Goal: Task Accomplishment & Management: Use online tool/utility

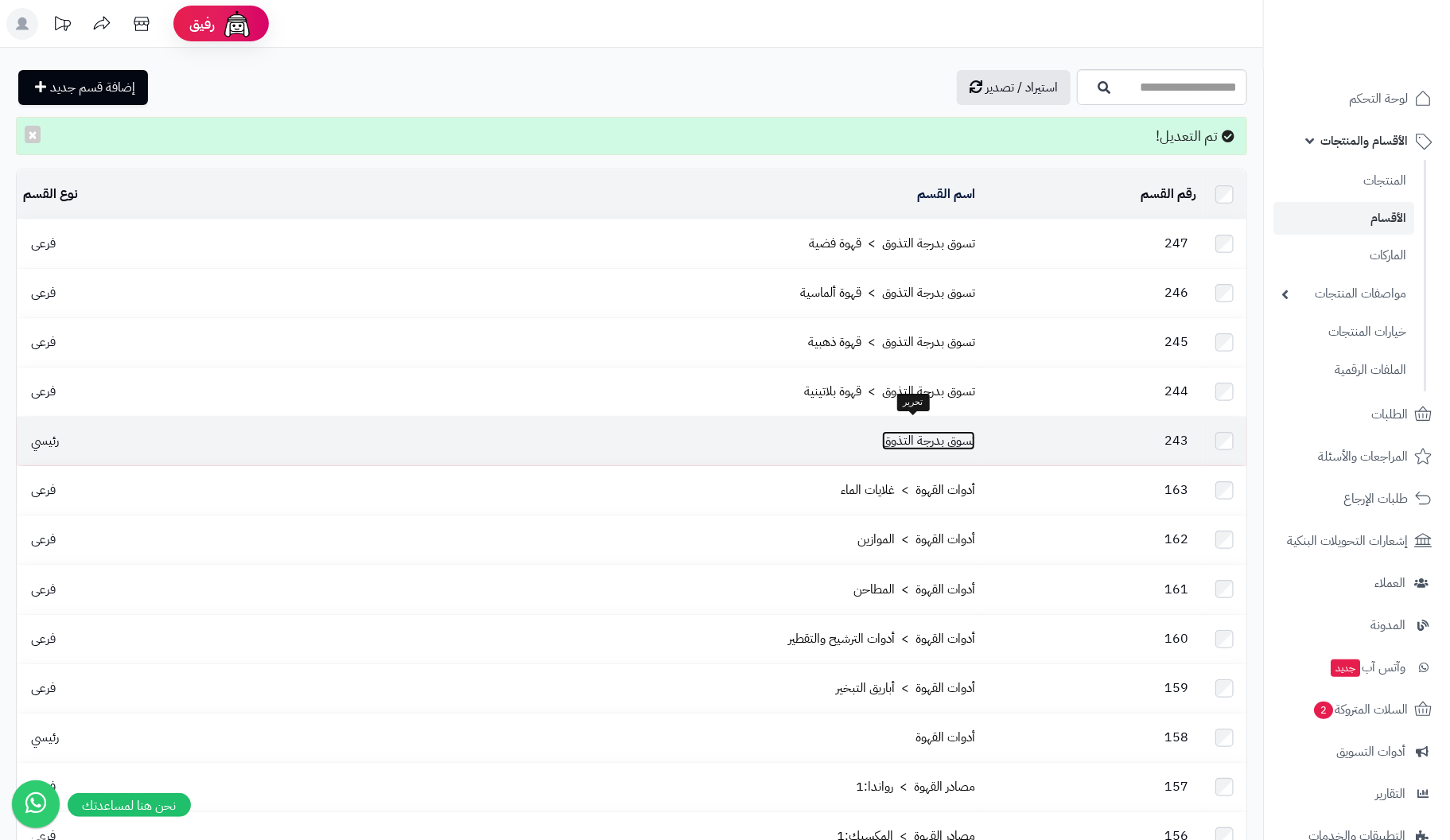
click at [919, 432] on link "تسوق بدرجة التذوق" at bounding box center [928, 440] width 93 height 19
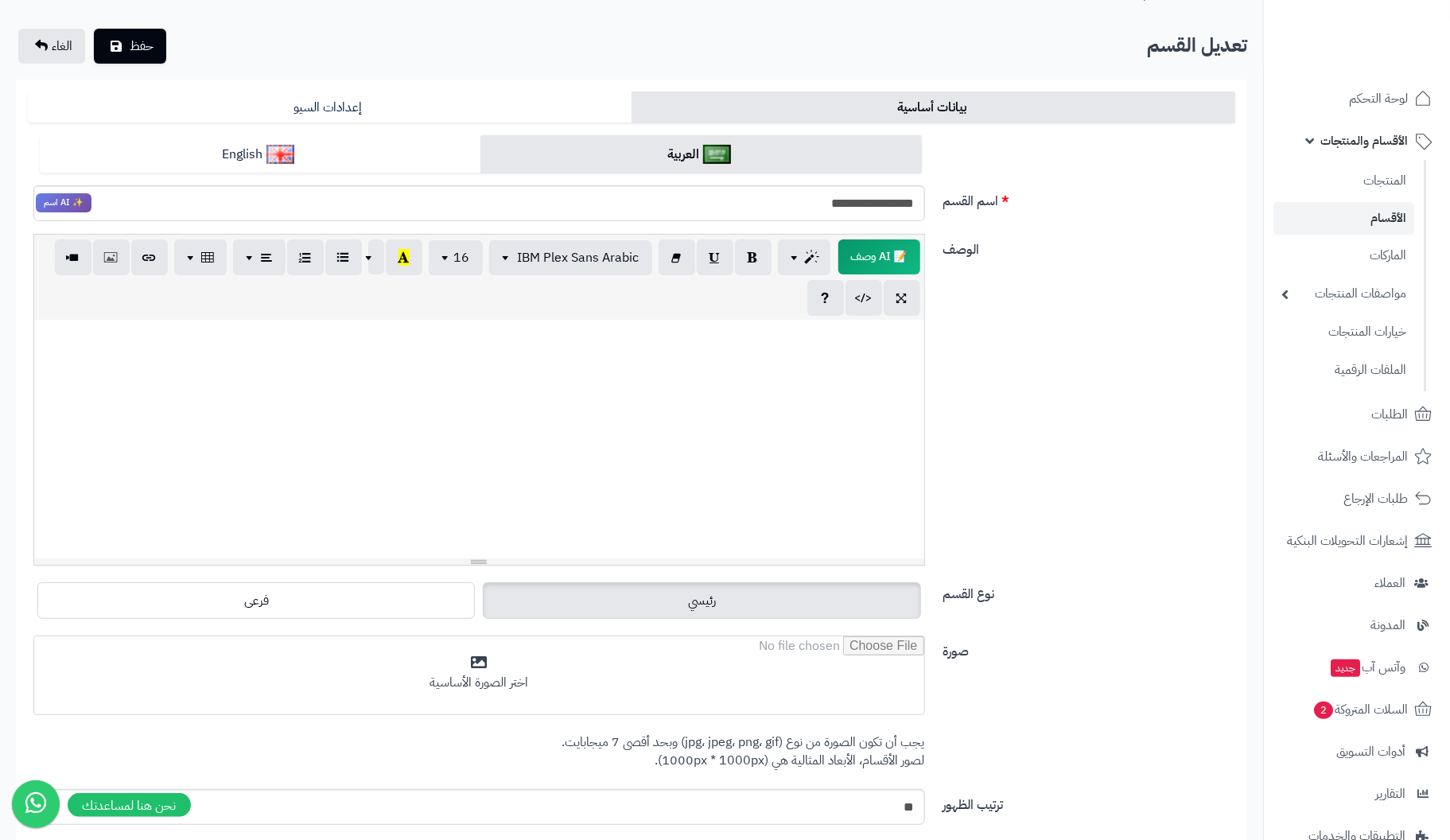
scroll to position [238, 0]
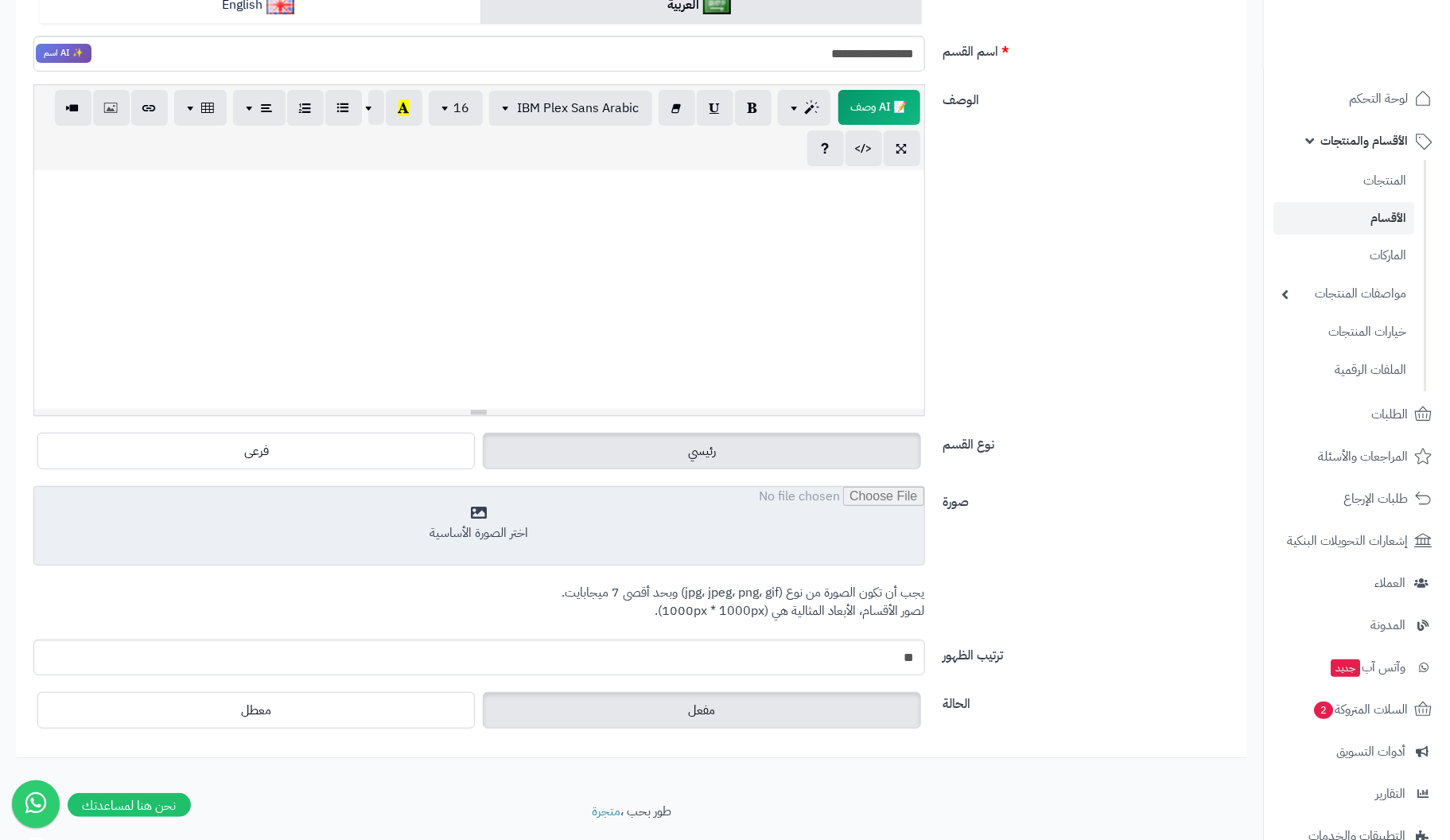
click at [476, 520] on input "file" at bounding box center [479, 526] width 890 height 79
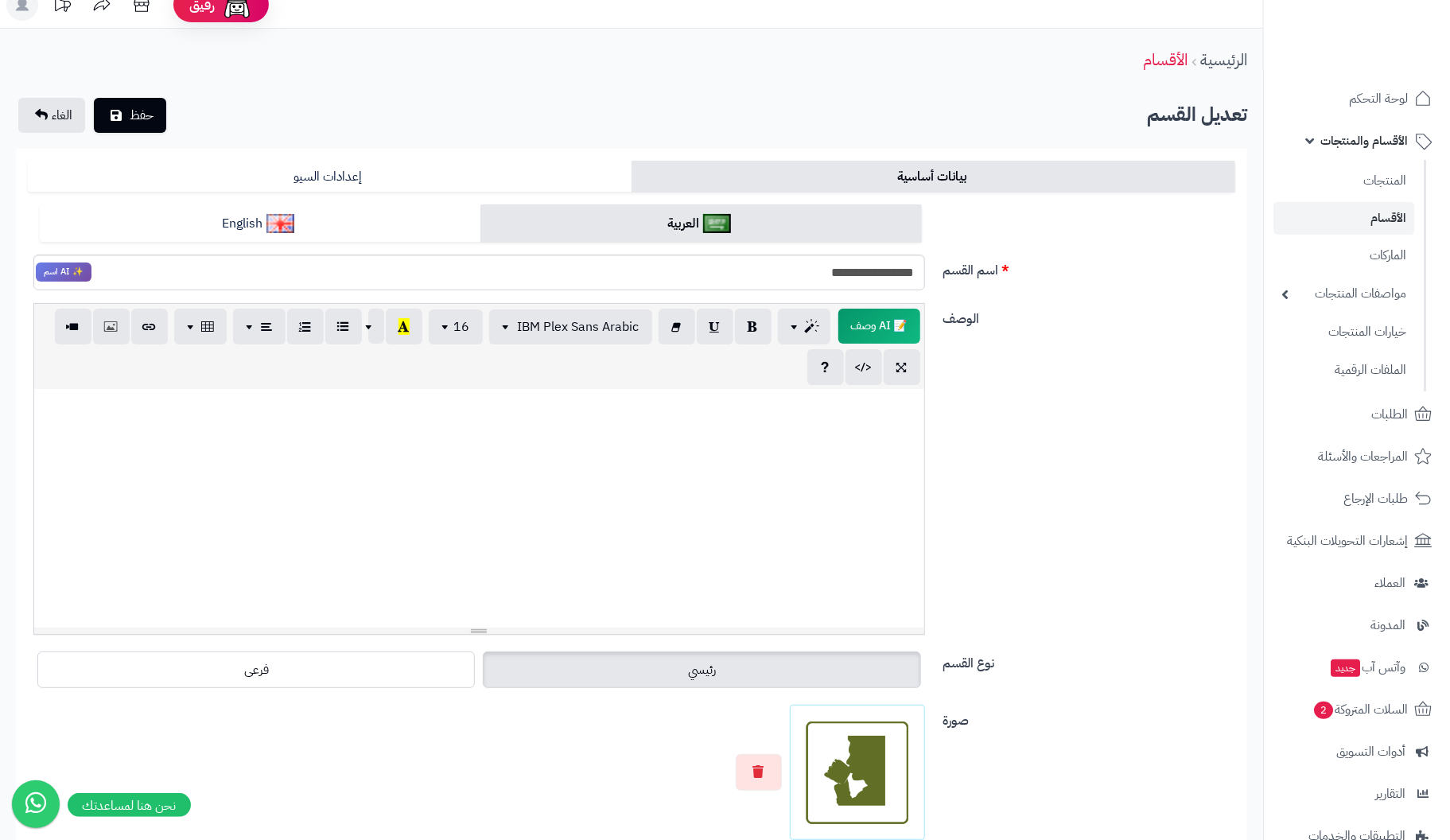
scroll to position [0, 0]
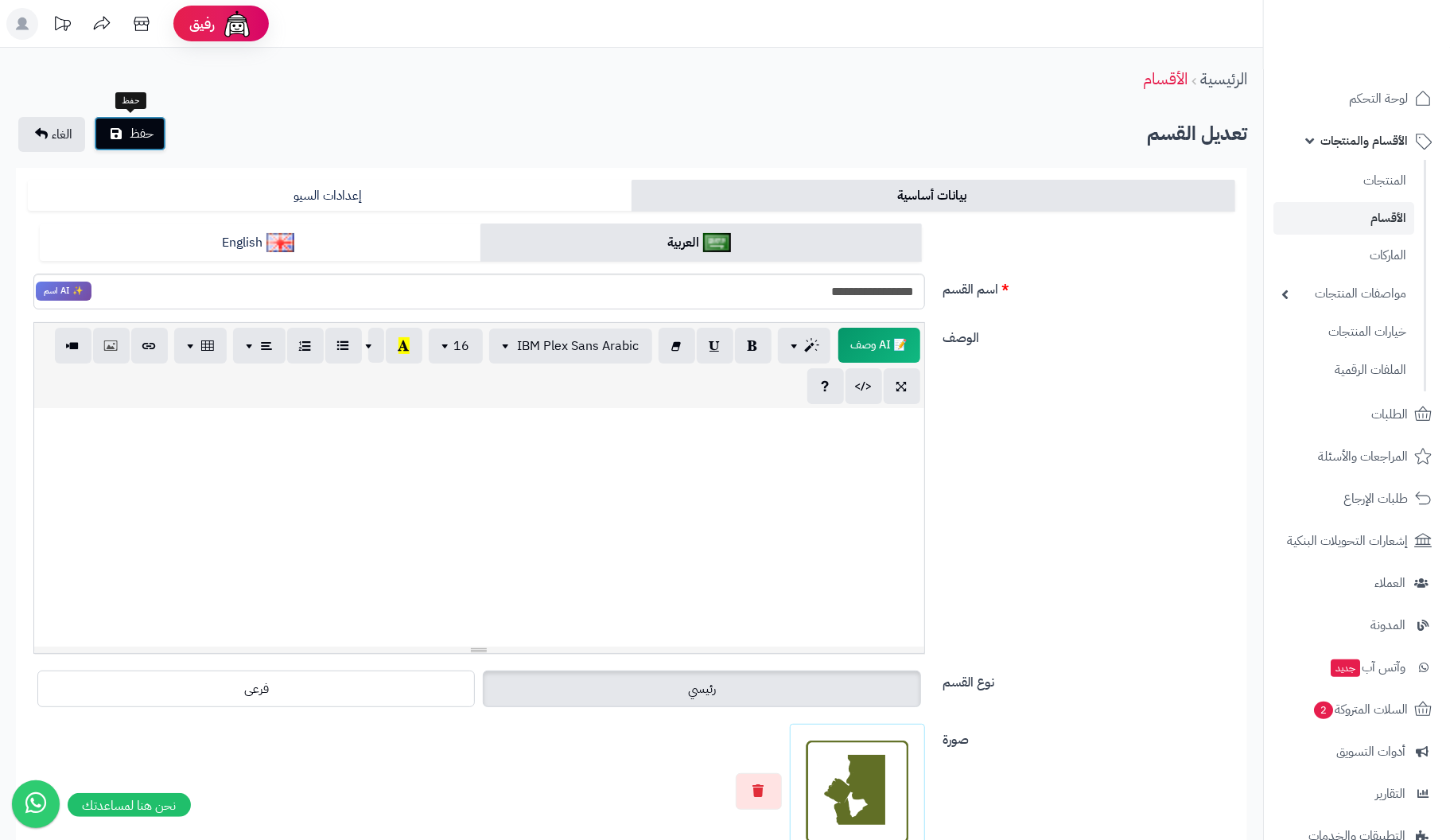
click at [149, 136] on span "حفظ" at bounding box center [141, 133] width 24 height 19
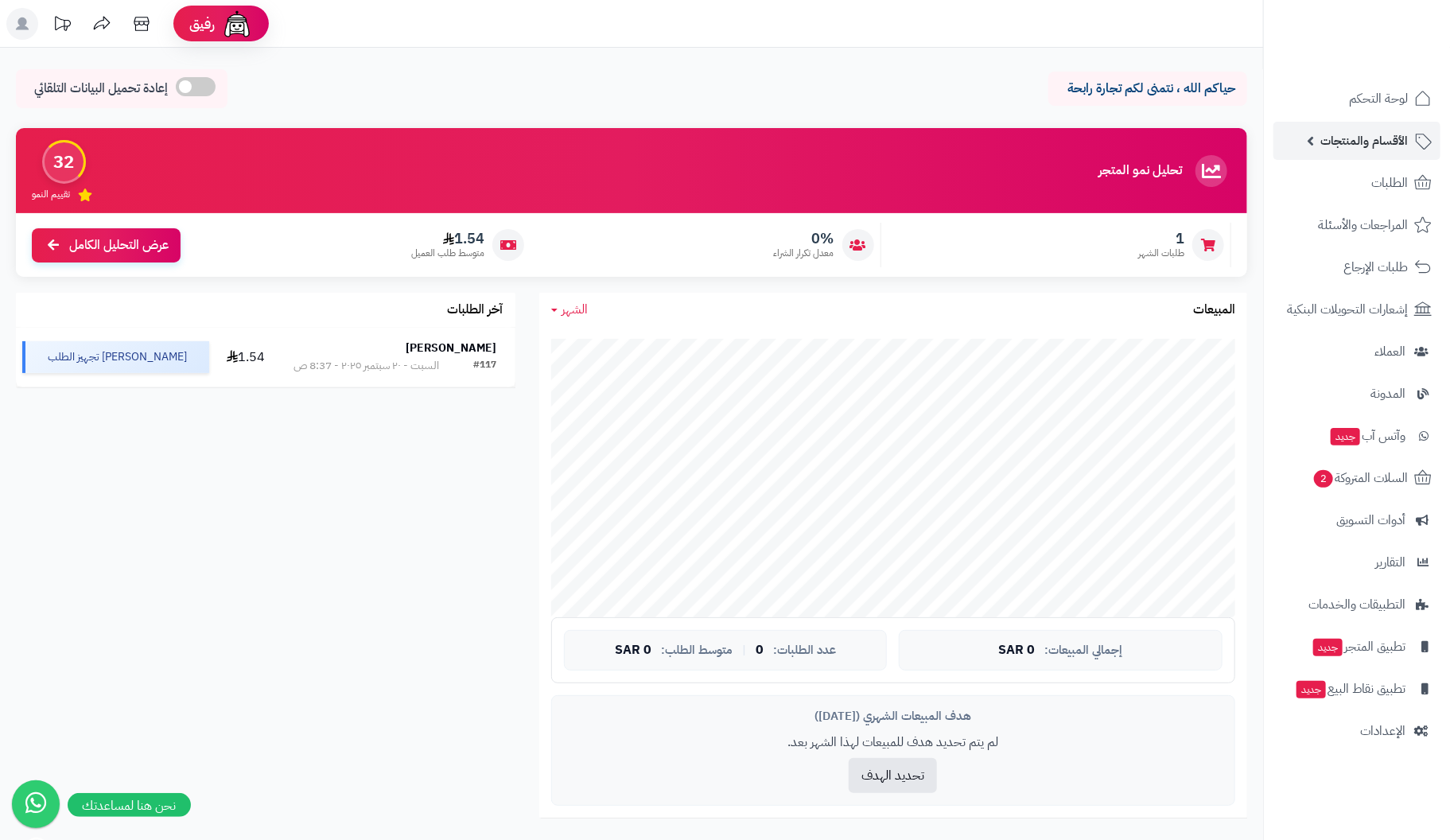
click at [1377, 142] on span "الأقسام والمنتجات" at bounding box center [1364, 140] width 87 height 22
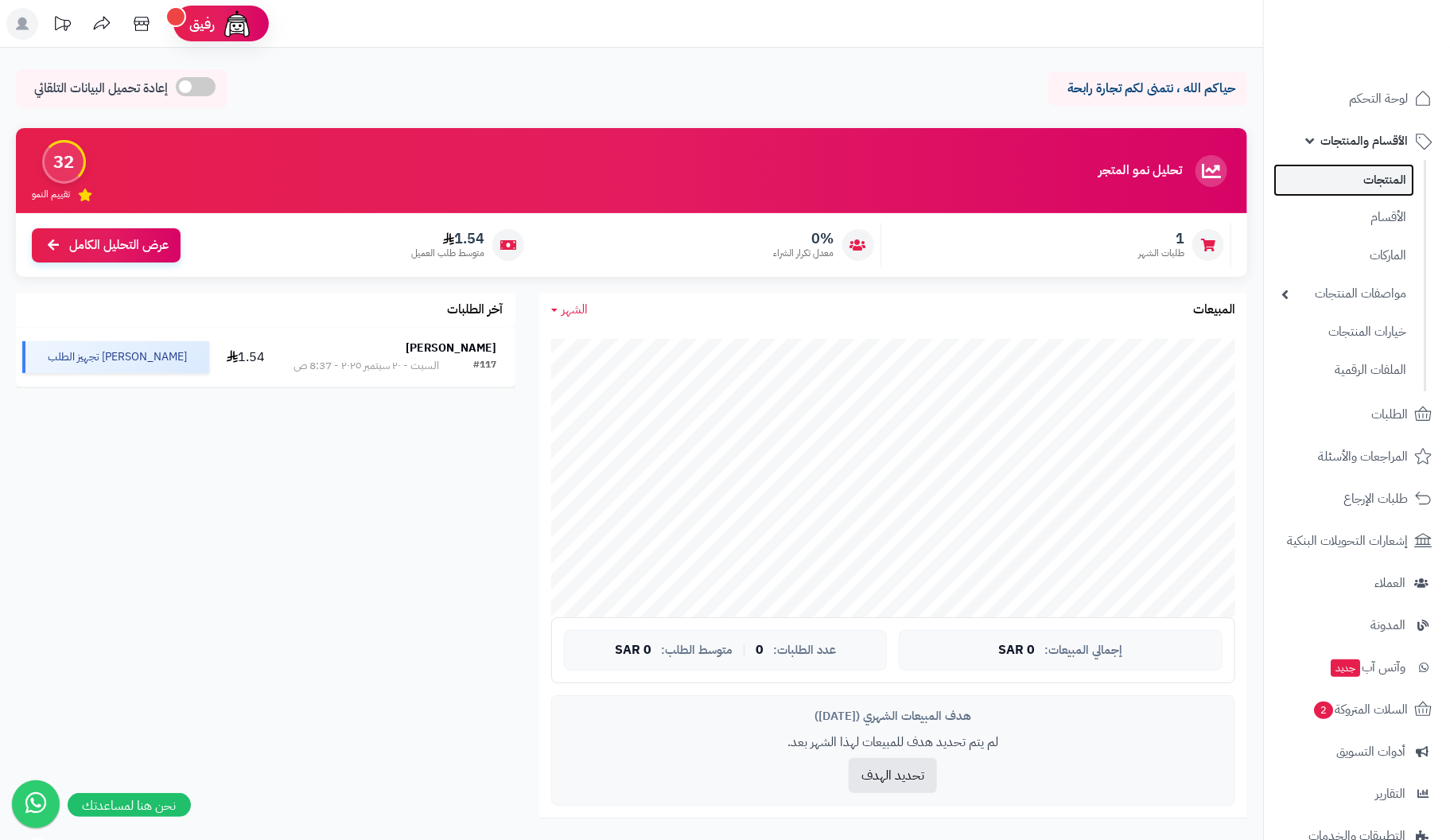
click at [1377, 173] on link "المنتجات" at bounding box center [1344, 181] width 141 height 33
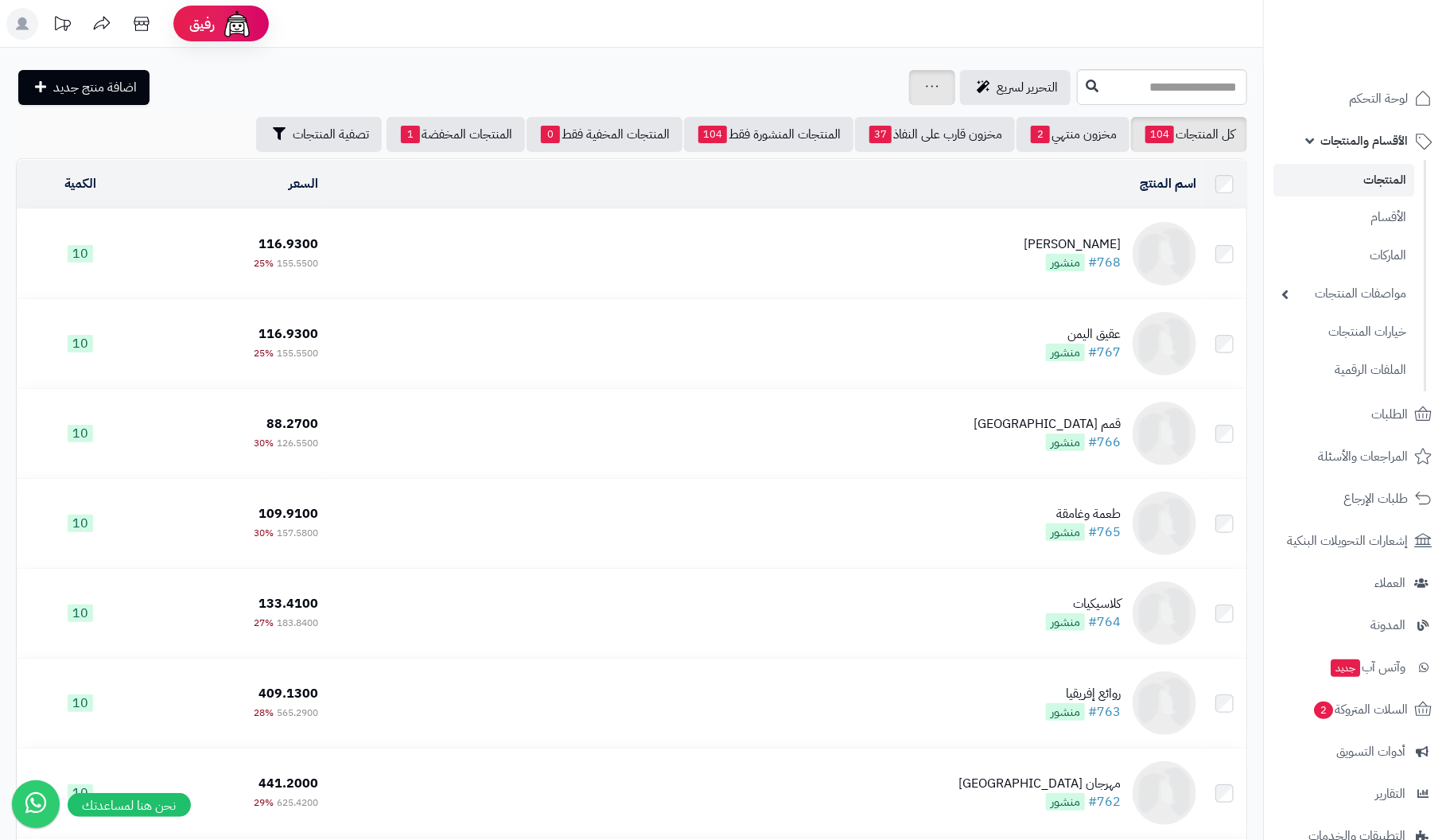
click at [926, 94] on link at bounding box center [932, 87] width 12 height 19
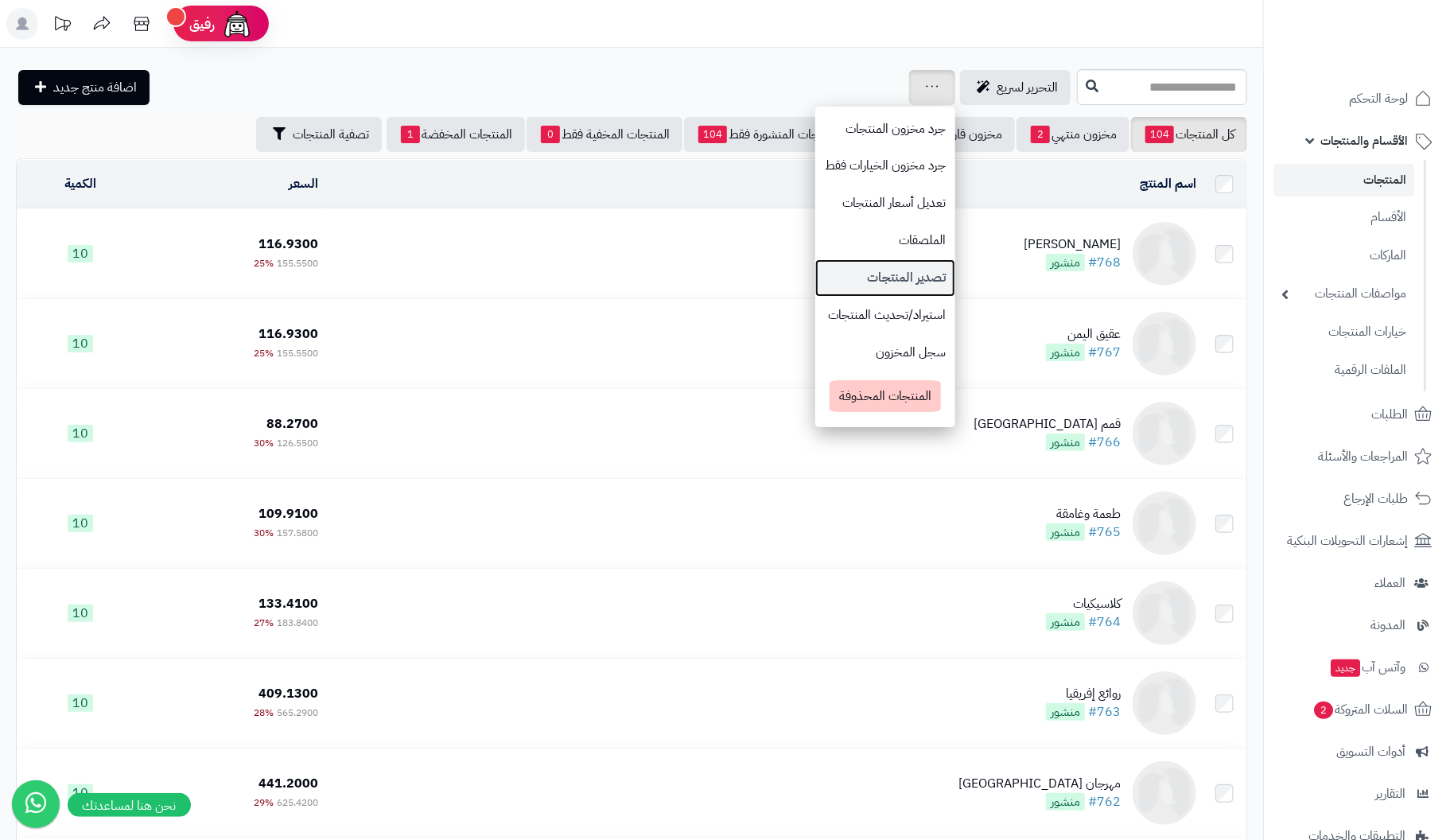
click at [826, 271] on link "تصدير المنتجات" at bounding box center [886, 277] width 140 height 37
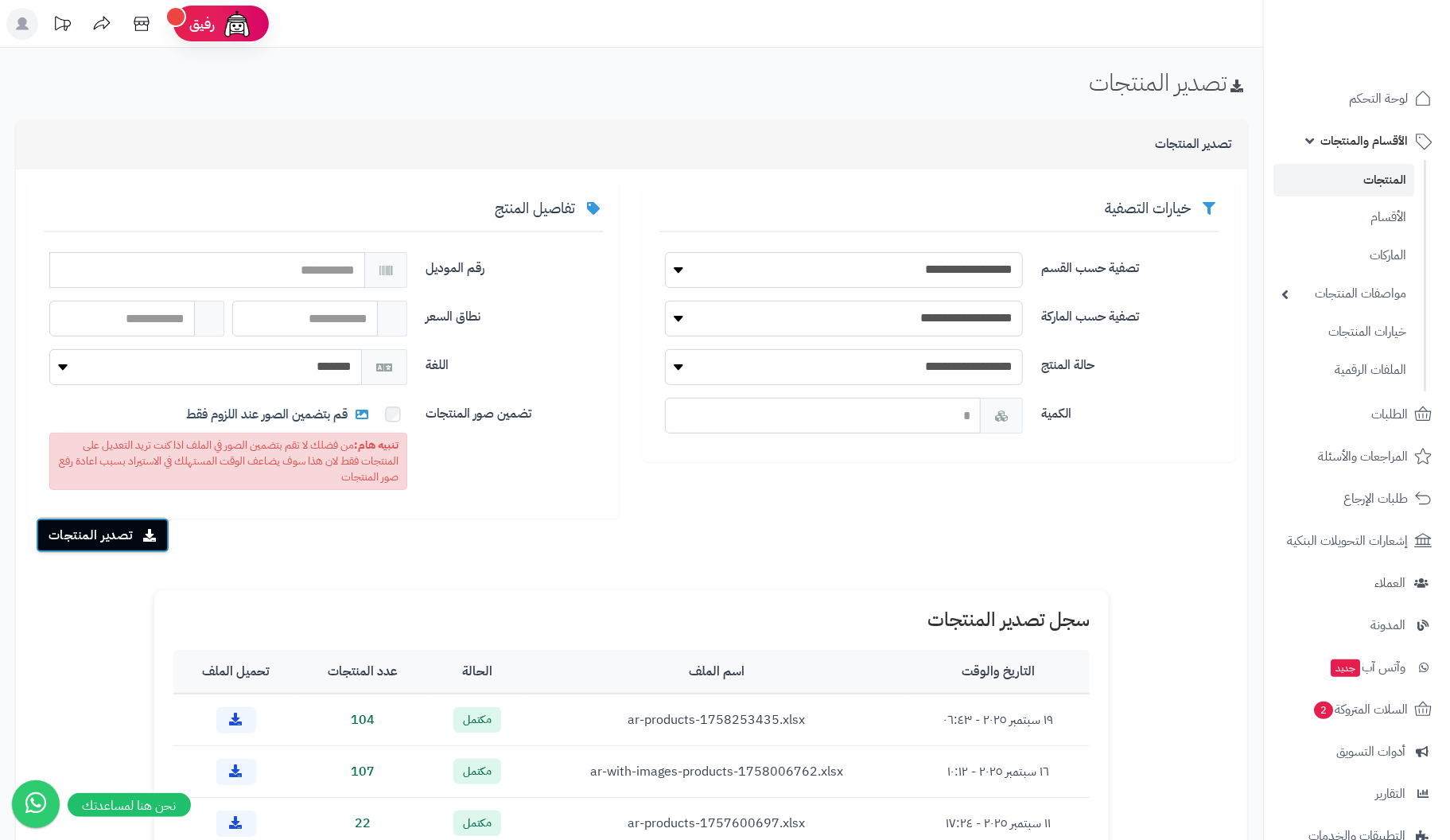
click at [104, 535] on button "تصدير المنتجات" at bounding box center [102, 535] width 134 height 35
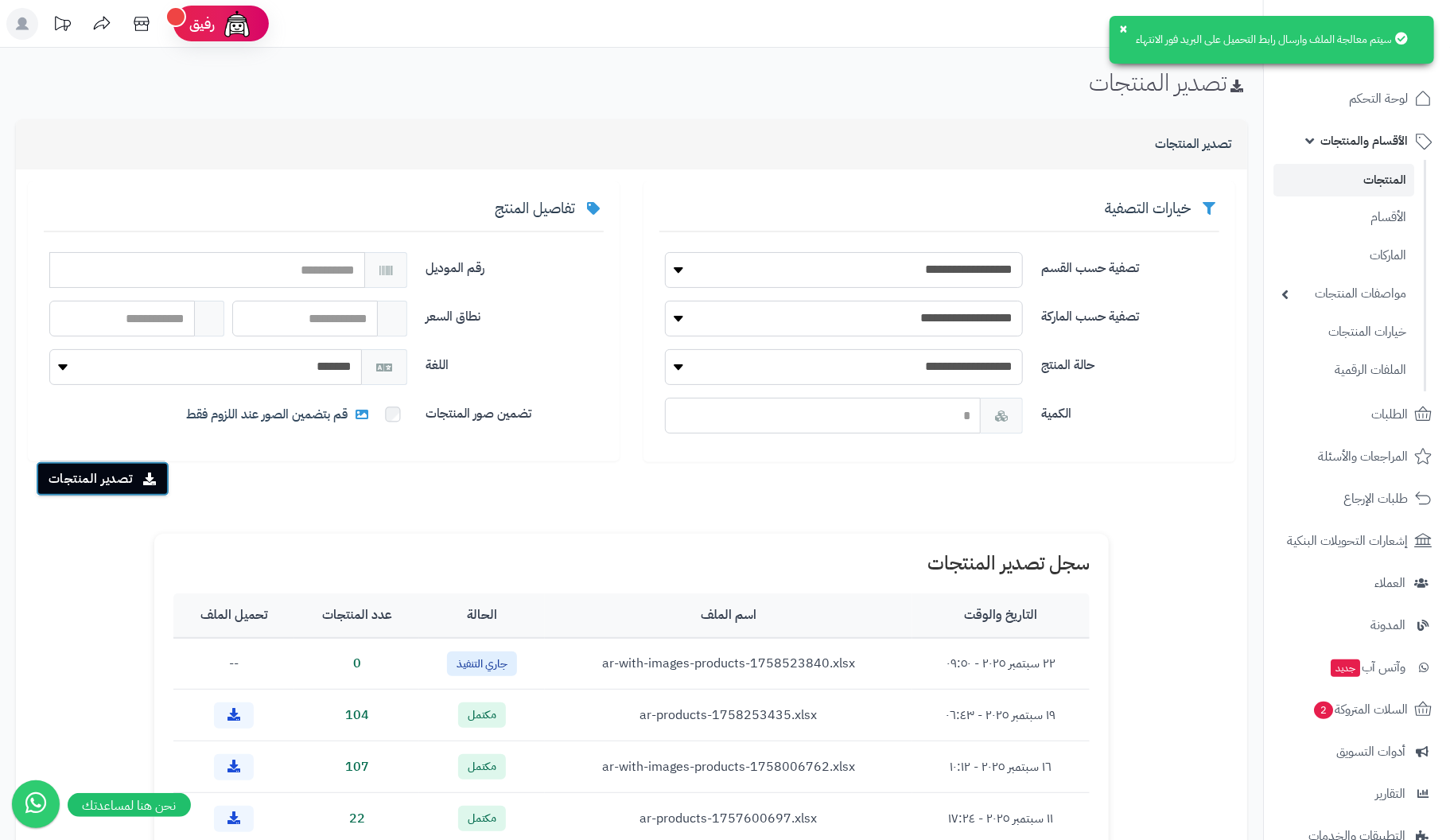
click at [143, 480] on icon "submit" at bounding box center [149, 478] width 13 height 12
click at [145, 479] on icon "submit" at bounding box center [149, 478] width 13 height 12
click at [123, 475] on button "تصدير المنتجات" at bounding box center [102, 479] width 134 height 35
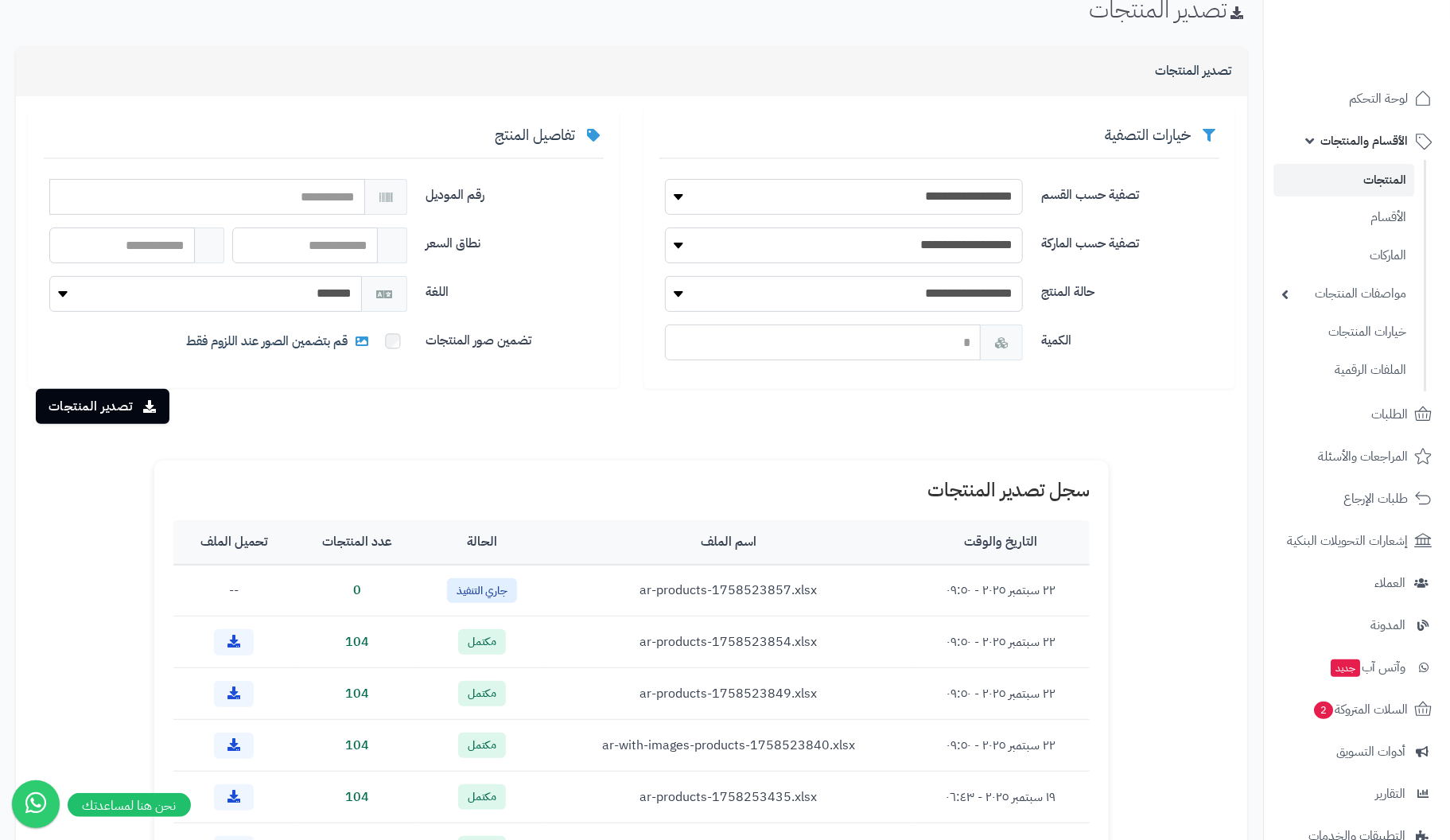
scroll to position [79, 0]
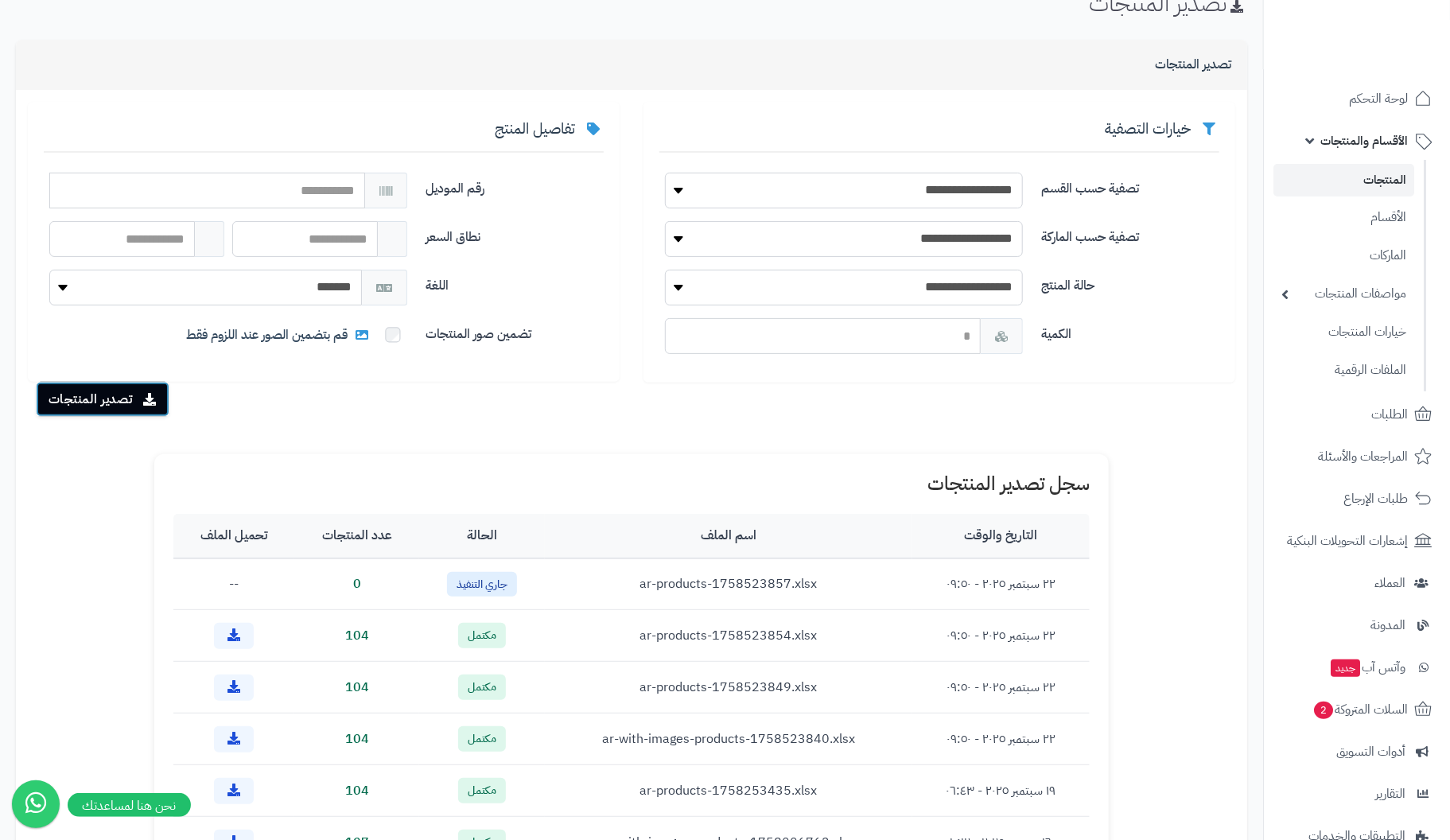
click at [91, 399] on button "تصدير المنتجات" at bounding box center [102, 399] width 134 height 35
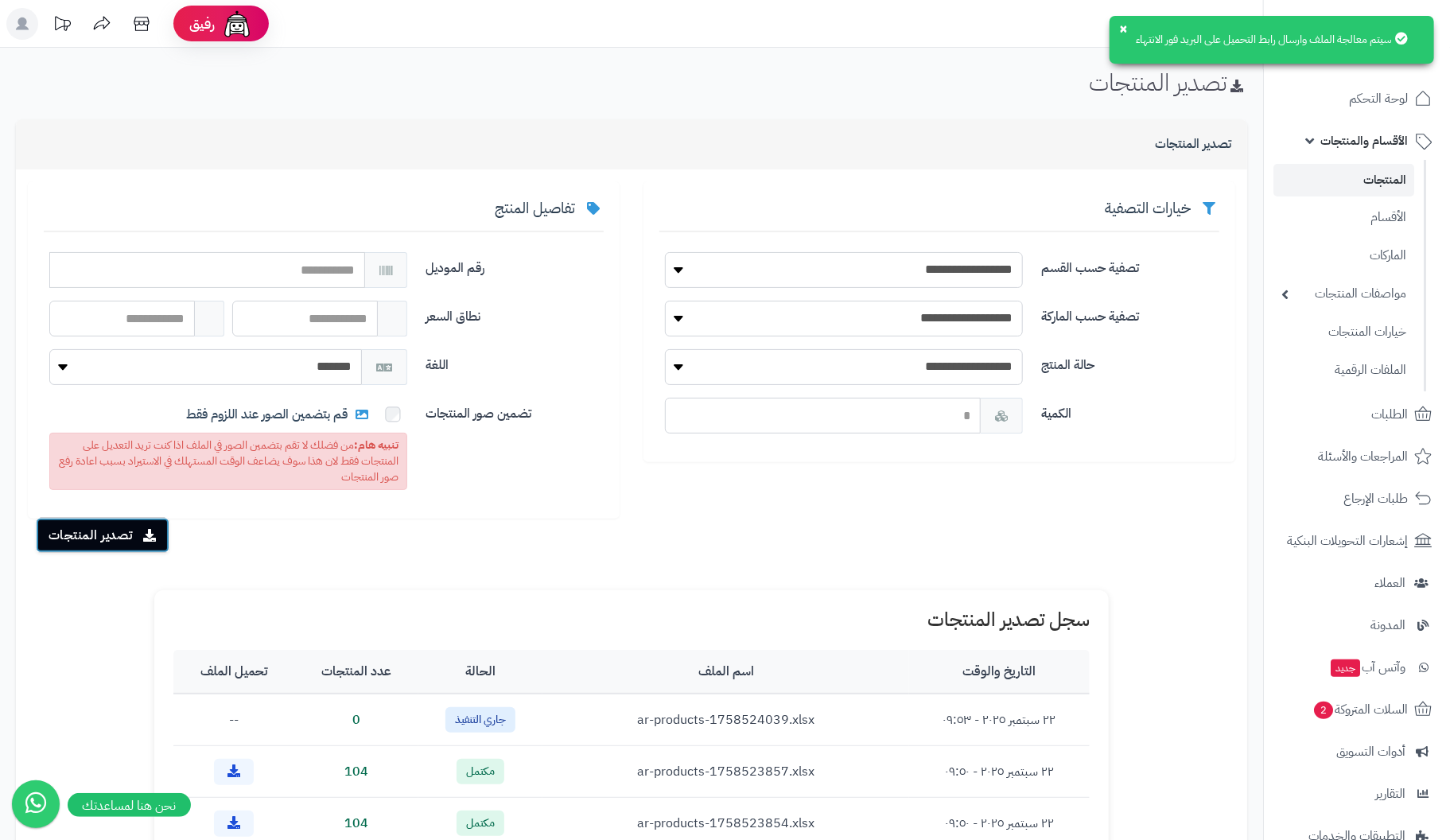
click at [120, 541] on button "تصدير المنتجات" at bounding box center [102, 535] width 134 height 35
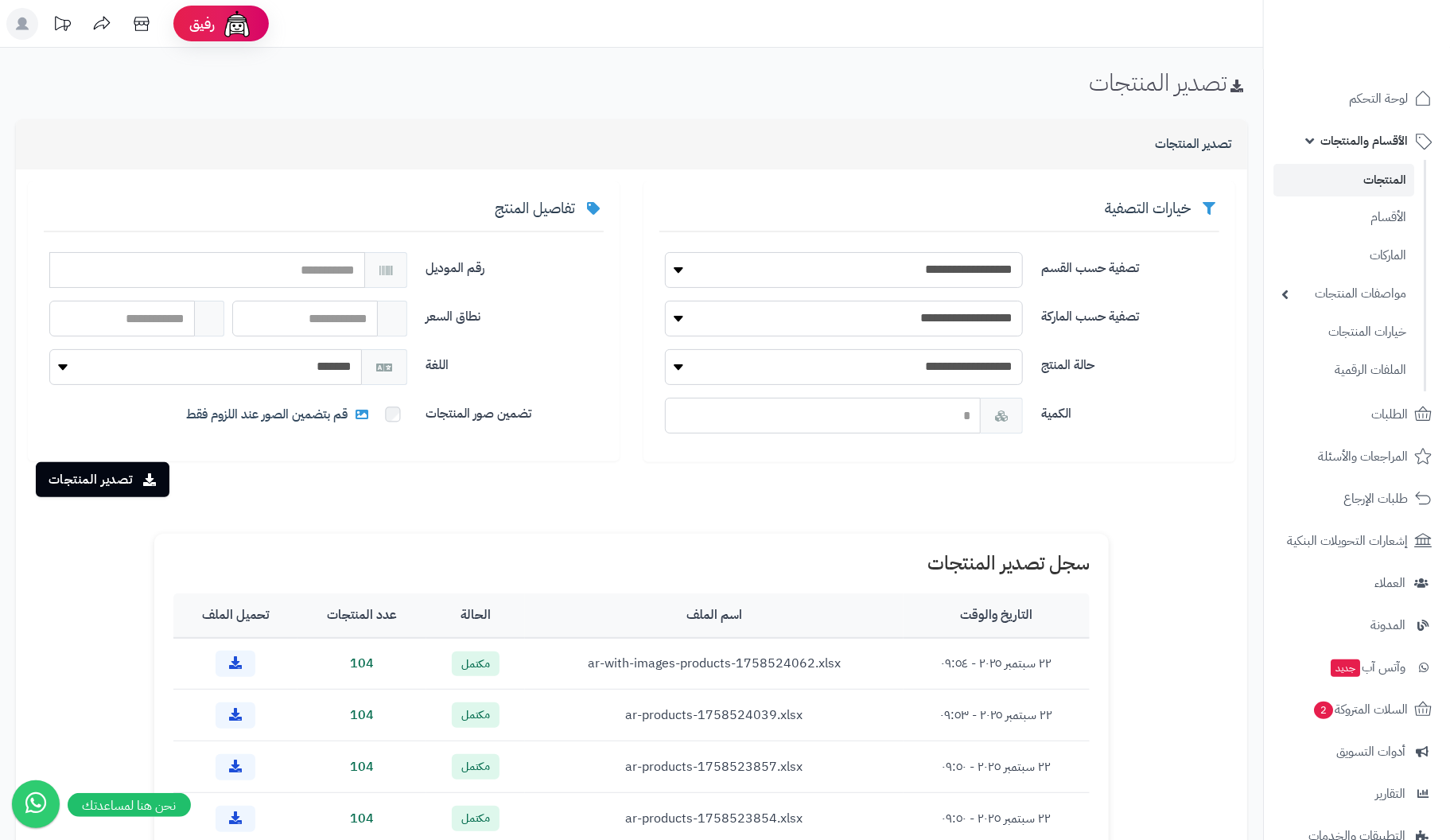
click at [511, 448] on div "تفاصيل المنتج رقم الموديل نطاق السعر اللغة ******* ******* تضمين صور المنتجات ق…" at bounding box center [324, 321] width 592 height 280
